Goal: Information Seeking & Learning: Learn about a topic

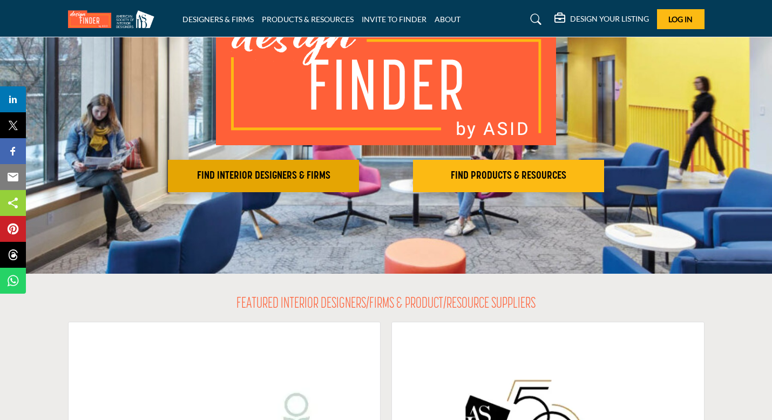
scroll to position [117, 0]
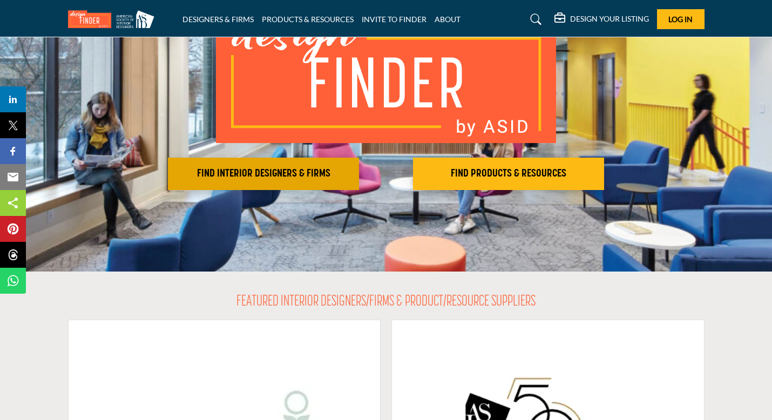
click at [251, 174] on h2 "FIND INTERIOR DESIGNERS & FIRMS" at bounding box center [263, 173] width 185 height 13
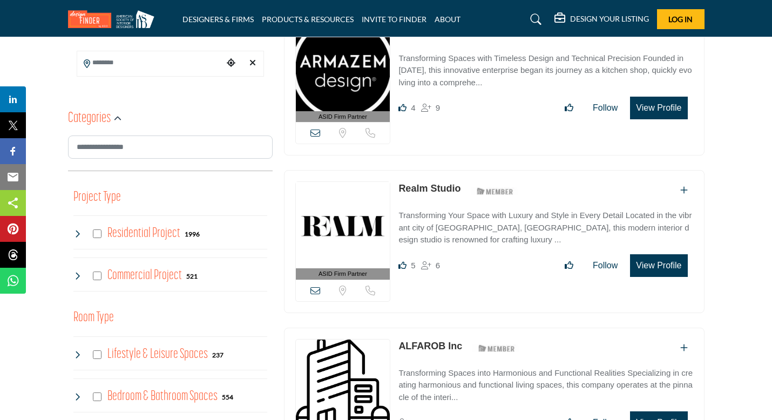
scroll to position [244, 0]
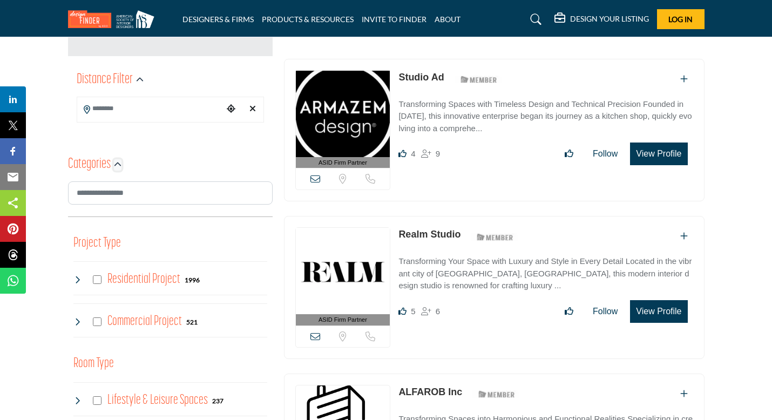
click at [116, 165] on icon "button" at bounding box center [118, 165] width 8 height 8
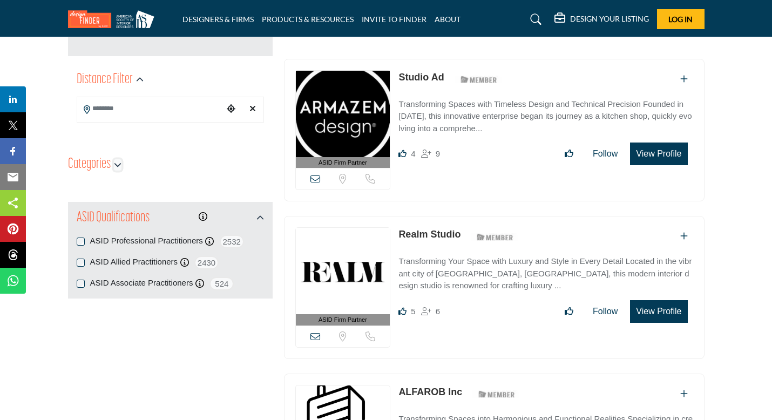
click at [116, 165] on icon "button" at bounding box center [118, 165] width 8 height 8
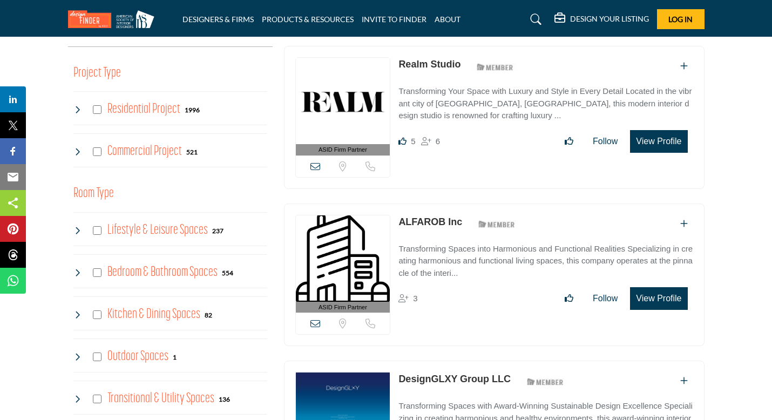
scroll to position [436, 0]
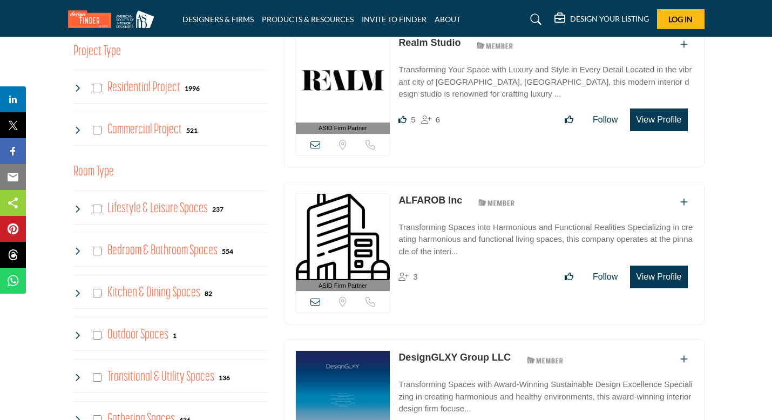
click at [77, 85] on icon at bounding box center [77, 88] width 9 height 9
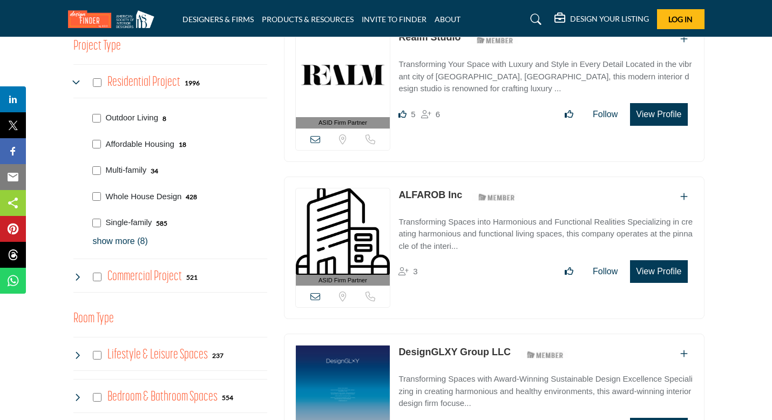
scroll to position [447, 0]
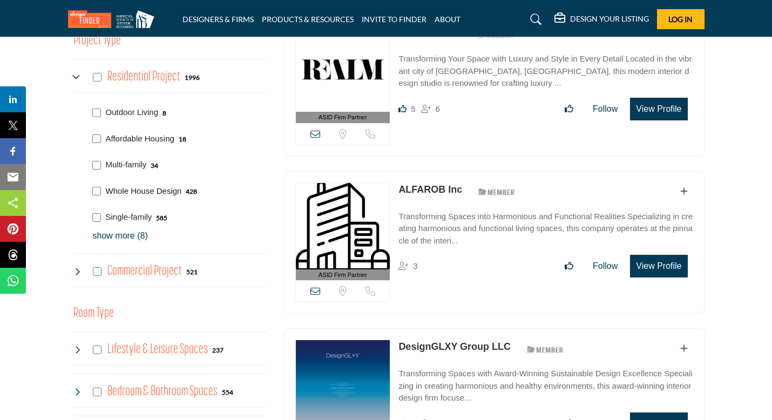
click at [137, 193] on p "Whole House Design" at bounding box center [144, 191] width 76 height 12
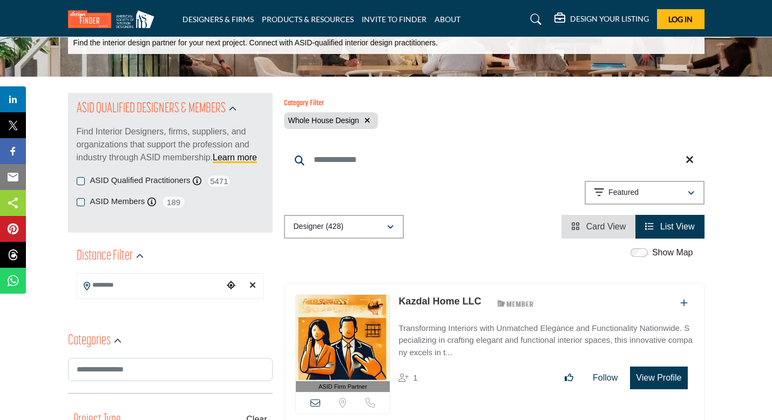
scroll to position [3, 0]
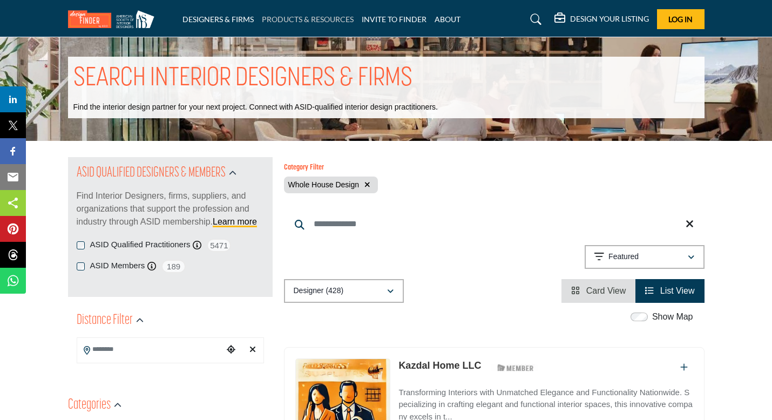
click at [305, 21] on link "PRODUCTS & RESOURCES" at bounding box center [308, 19] width 92 height 9
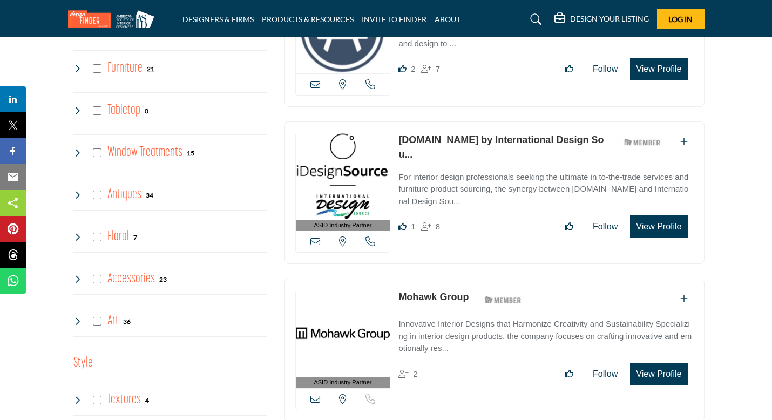
scroll to position [1597, 0]
